Goal: Task Accomplishment & Management: Complete application form

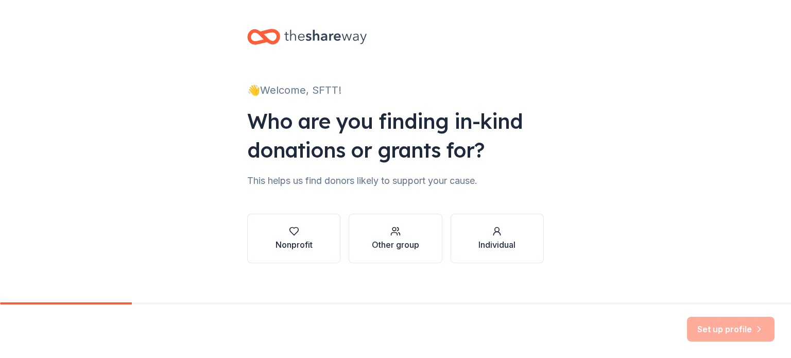
drag, startPoint x: 692, startPoint y: 5, endPoint x: 580, endPoint y: 22, distance: 113.0
click at [580, 22] on div "👋 Welcome, SFTT! Who are you finding in-kind donations or grants for? This help…" at bounding box center [395, 156] width 791 height 312
click at [702, 339] on div "Set up profile" at bounding box center [731, 329] width 88 height 25
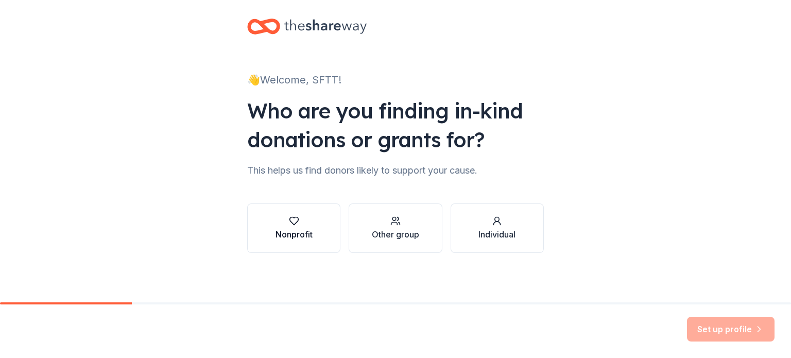
click at [292, 219] on icon "button" at bounding box center [294, 221] width 10 height 10
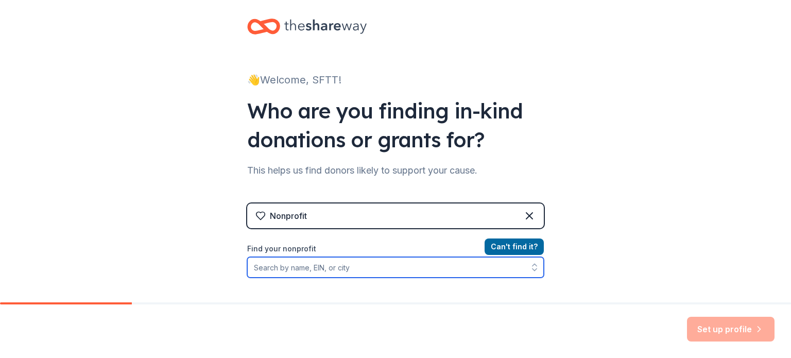
click at [396, 269] on input "Find your nonprofit" at bounding box center [395, 267] width 297 height 21
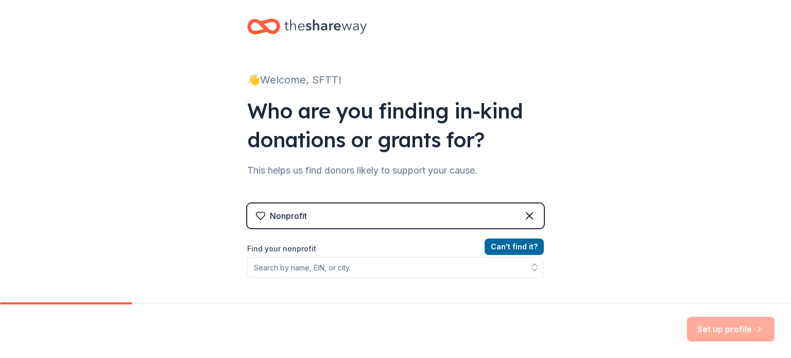
click at [318, 78] on div "👋 Welcome, SFTT!" at bounding box center [395, 80] width 297 height 16
